Goal: Contribute content: Add original content to the website for others to see

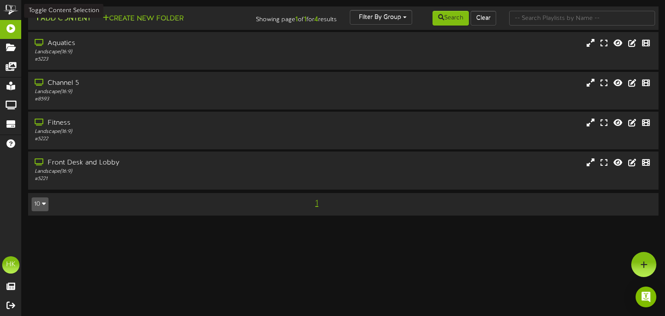
click at [60, 18] on button "Add Content" at bounding box center [63, 18] width 62 height 11
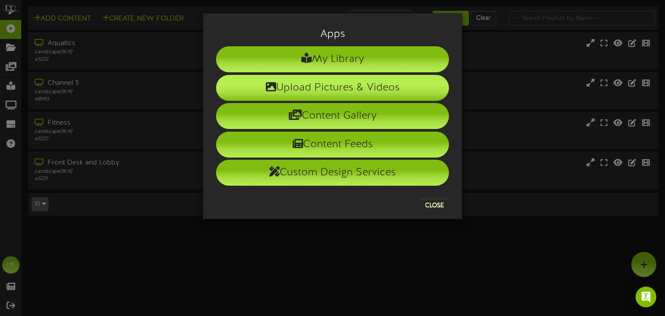
click at [324, 81] on li "Upload Pictures & Videos" at bounding box center [332, 88] width 233 height 26
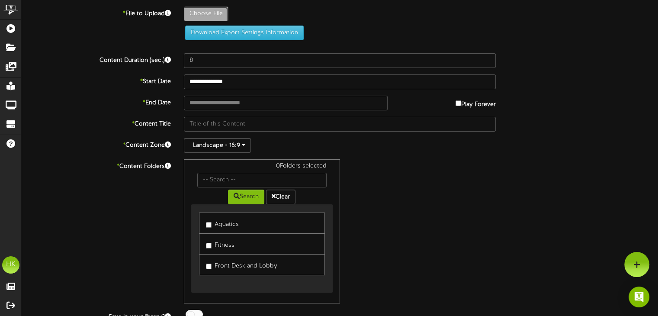
type input "**********"
type input "NextsessionstartsMonday10_6screen"
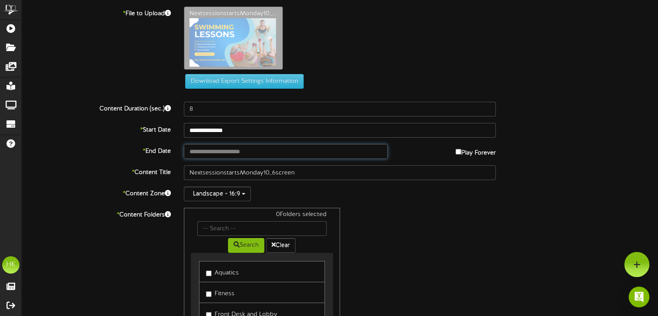
click at [226, 151] on input "text" at bounding box center [285, 151] width 203 height 15
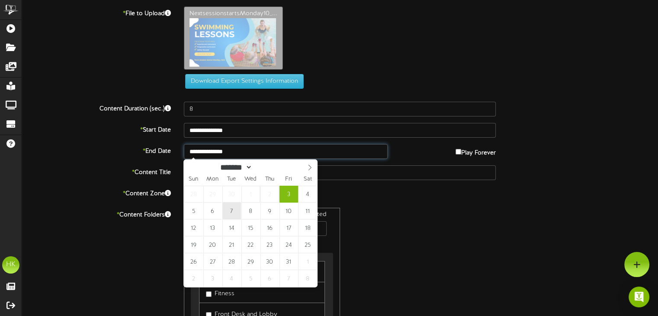
type input "**********"
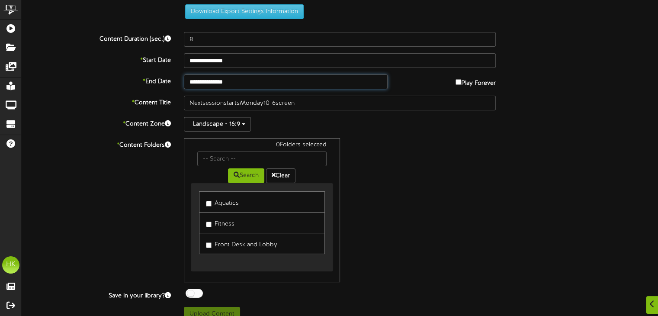
scroll to position [80, 0]
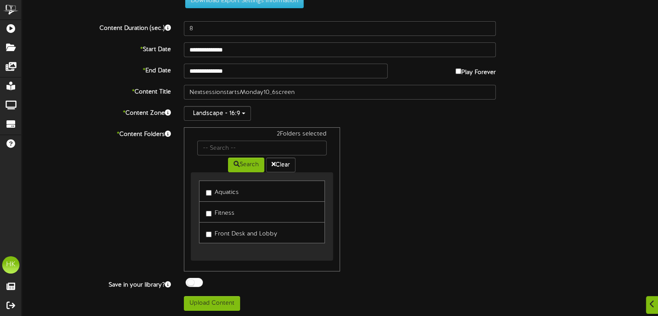
click at [208, 236] on label "Front Desk and Lobby" at bounding box center [241, 233] width 71 height 12
click at [201, 302] on button "Upload Content" at bounding box center [212, 303] width 56 height 15
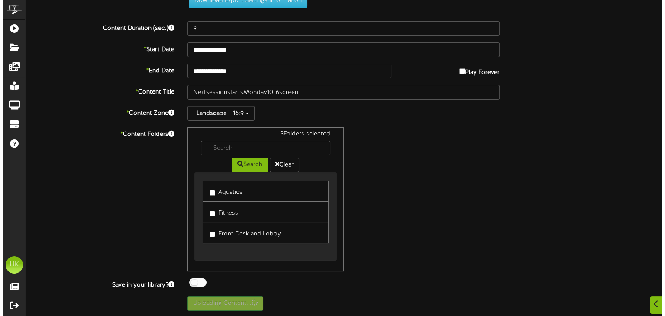
scroll to position [0, 0]
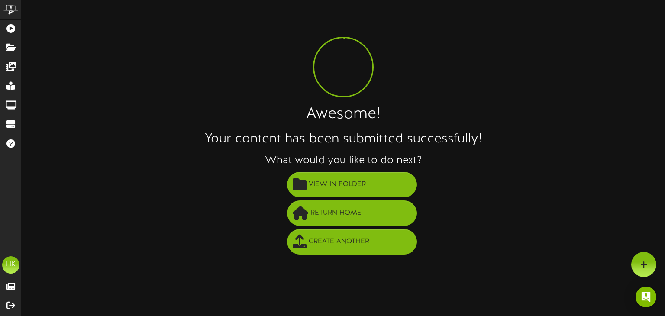
click at [537, 58] on div "Awesome! Your content has been submitted successfully! What would you like to d…" at bounding box center [343, 131] width 643 height 250
